Goal: Task Accomplishment & Management: Use online tool/utility

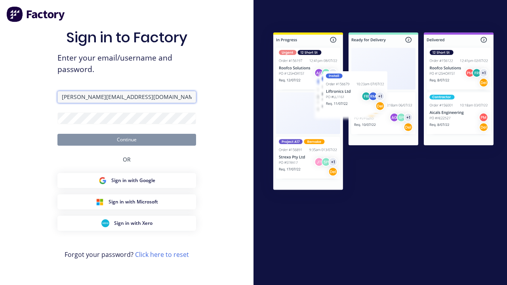
type input "[PERSON_NAME][EMAIL_ADDRESS][DOMAIN_NAME]"
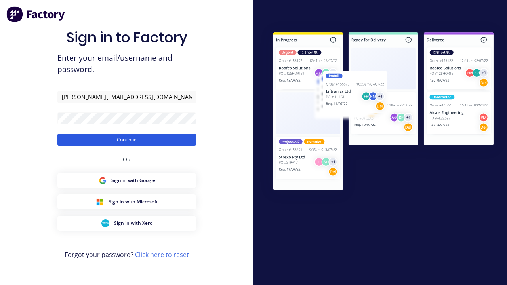
click at [127, 140] on button "Continue" at bounding box center [126, 140] width 139 height 12
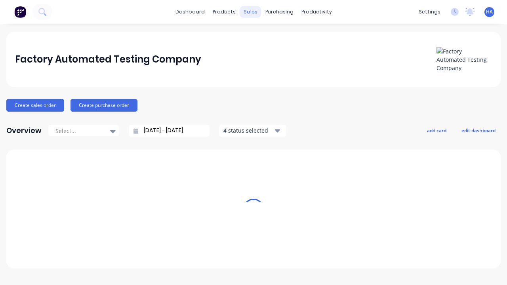
click at [250, 12] on div "sales" at bounding box center [251, 12] width 22 height 12
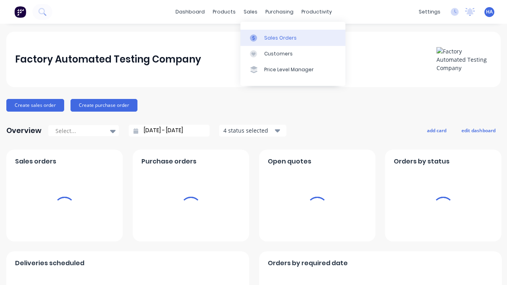
click at [293, 38] on div "Sales Orders" at bounding box center [280, 37] width 32 height 7
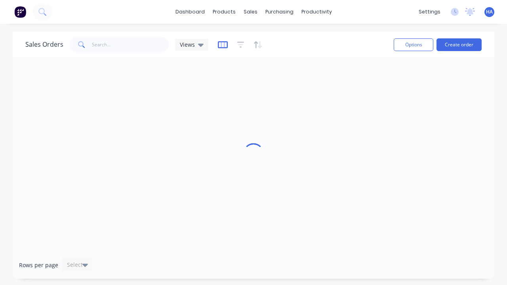
click at [222, 44] on icon "button" at bounding box center [223, 45] width 10 height 8
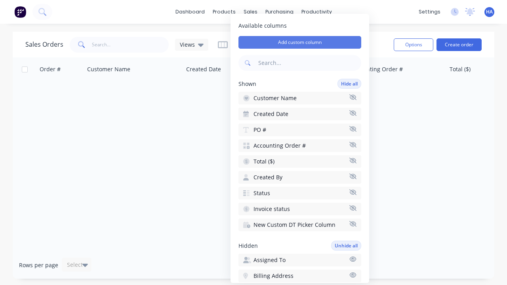
click at [300, 42] on button "Add custom column" at bounding box center [300, 42] width 123 height 13
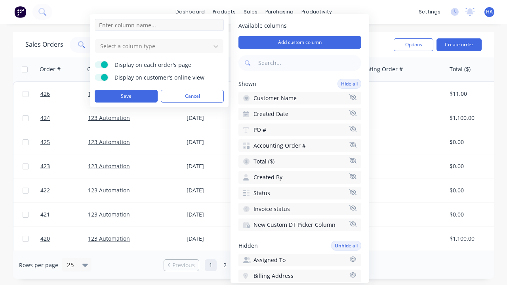
click at [159, 25] on input at bounding box center [159, 25] width 129 height 12
type input "New Custom URL Column"
click at [153, 46] on div at bounding box center [152, 46] width 107 height 10
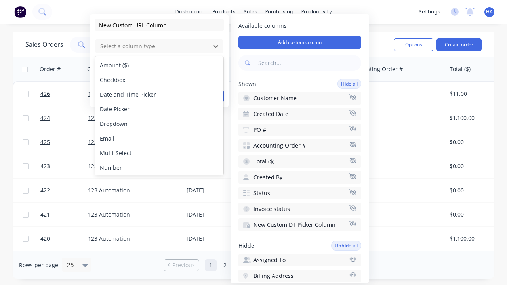
click at [159, 205] on div "URL" at bounding box center [159, 212] width 128 height 15
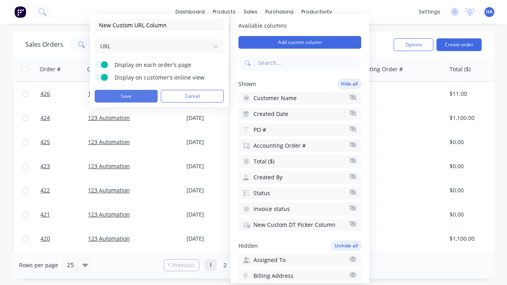
click at [126, 96] on button "Save" at bounding box center [126, 96] width 63 height 13
